Goal: Task Accomplishment & Management: Use online tool/utility

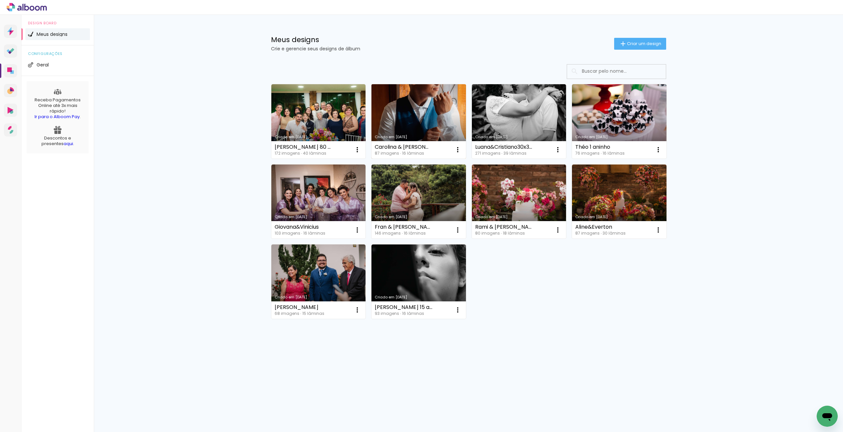
click at [433, 117] on link "Criado em [DATE]" at bounding box center [419, 121] width 95 height 74
